Goal: Communication & Community: Ask a question

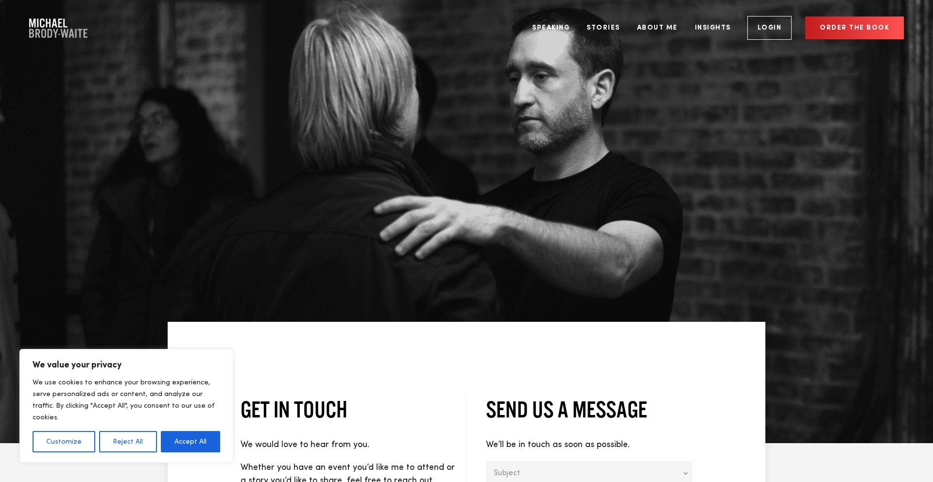
type input "TurboJot"
type textarea "Hey! Just launched TurboJot — the AI-powered outreach tool that actually wrote …"
type input "hannah@turbojot.com"
type input "Hannah"
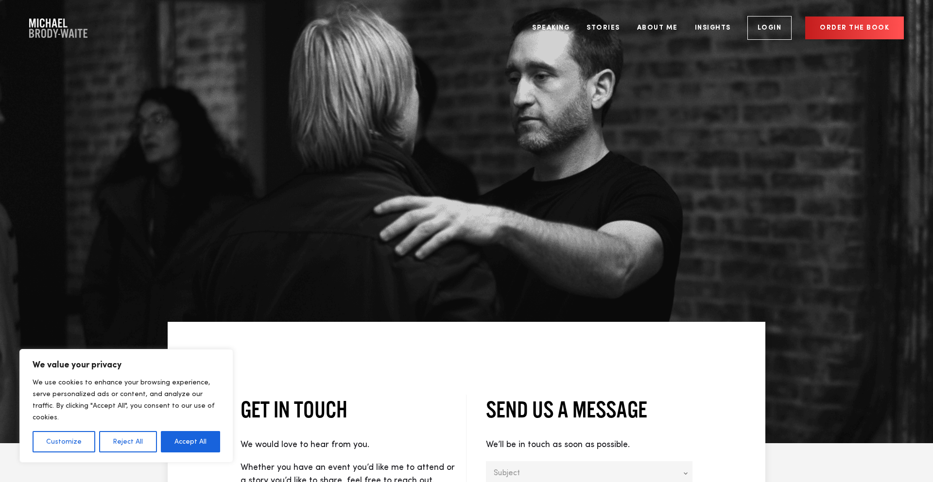
type input "Melotto"
